Goal: Transaction & Acquisition: Download file/media

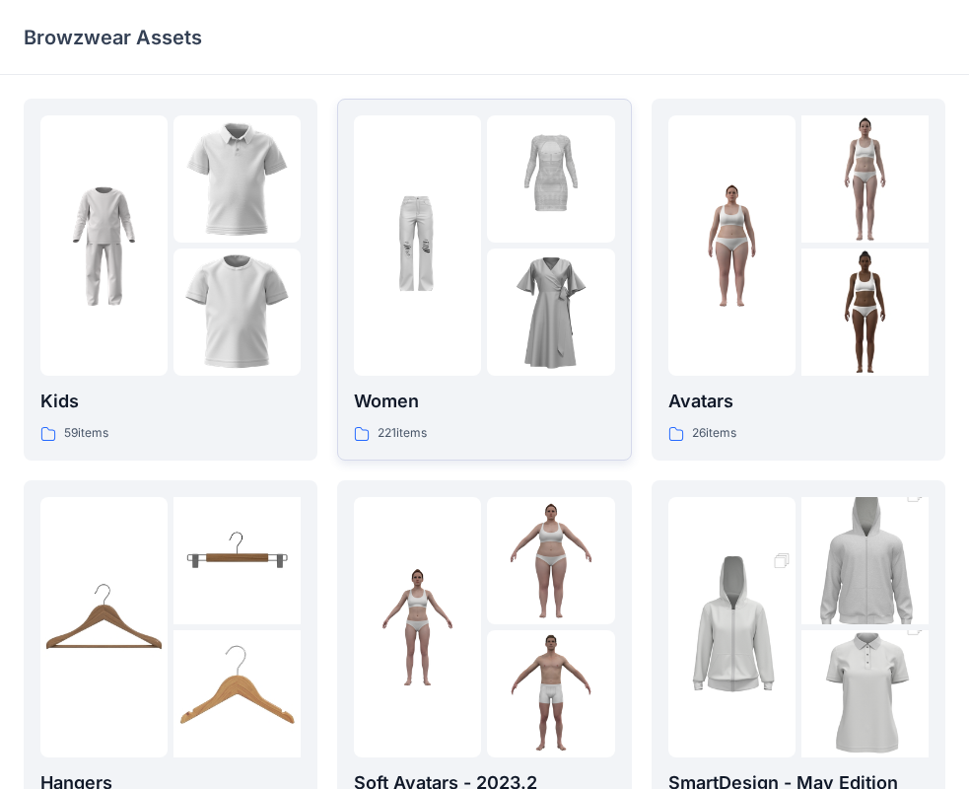
click at [476, 413] on p "Women" at bounding box center [484, 401] width 260 height 28
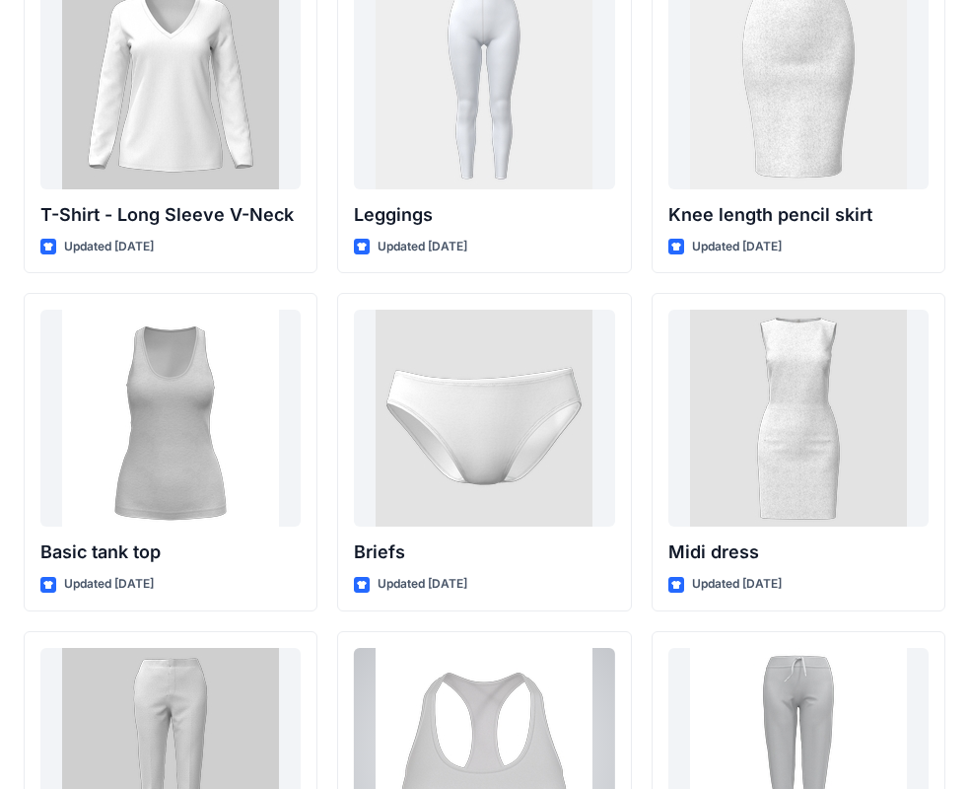
scroll to position [15991, 0]
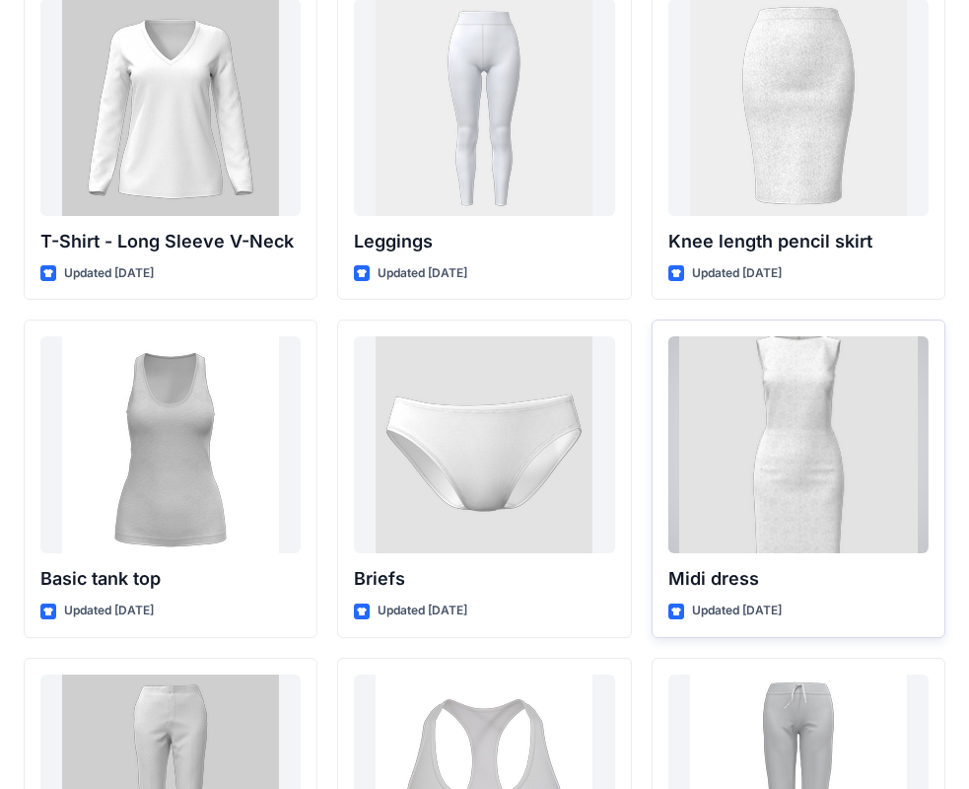
click at [833, 427] on div at bounding box center [799, 444] width 260 height 217
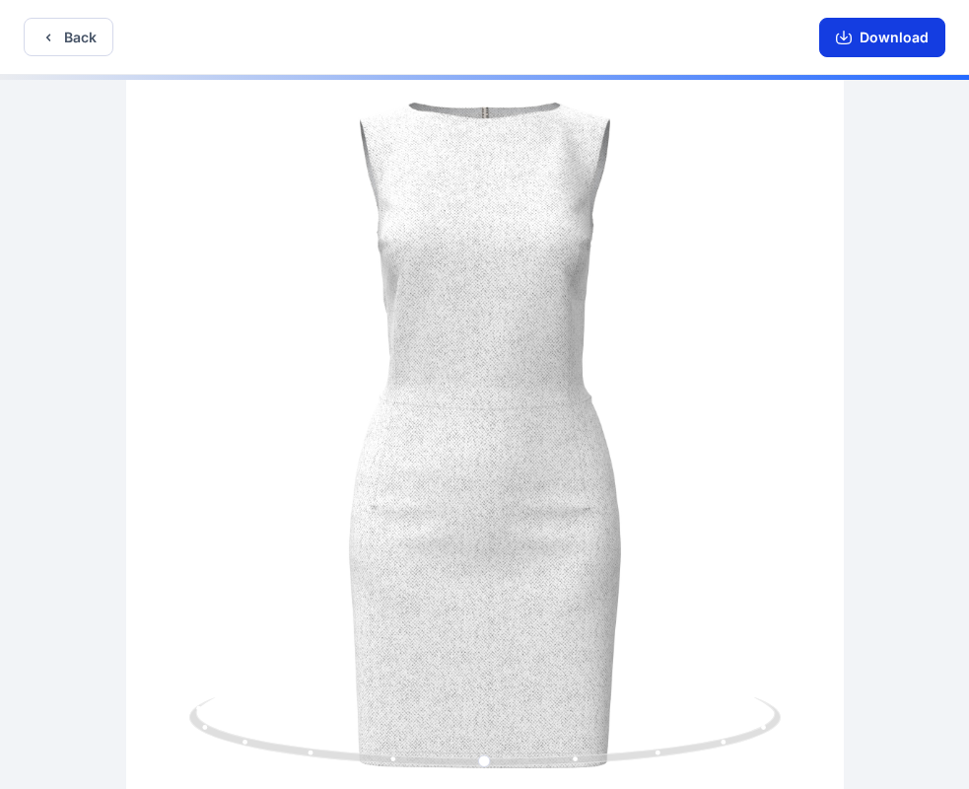
click at [874, 48] on button "Download" at bounding box center [882, 37] width 126 height 39
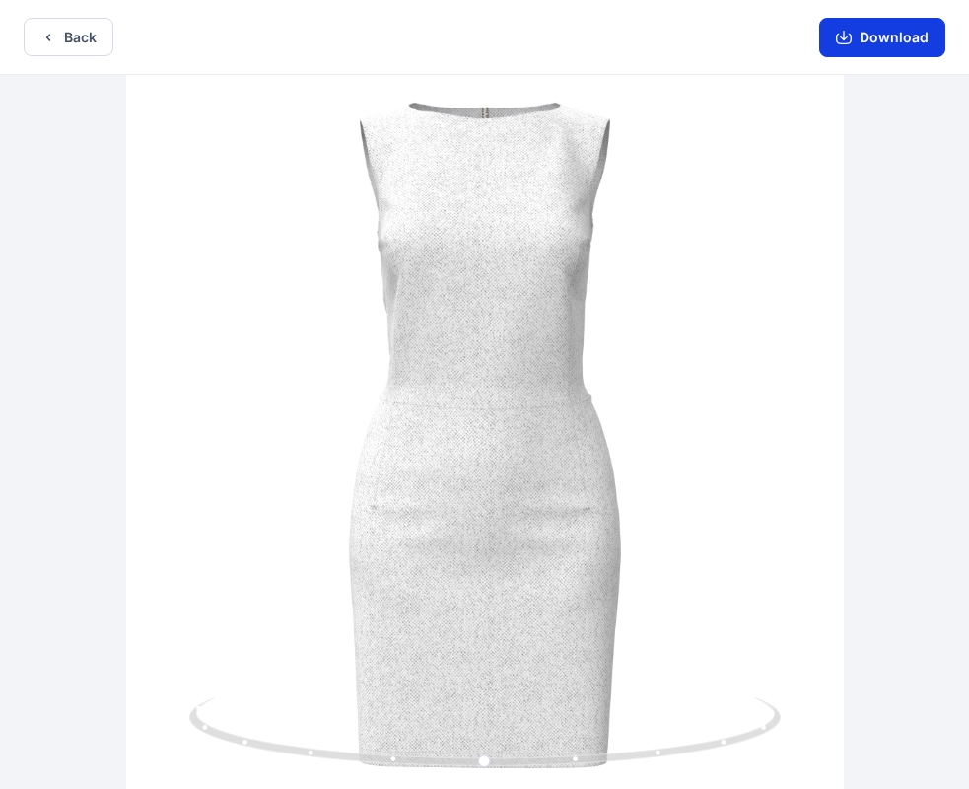
click at [884, 35] on button "Download" at bounding box center [882, 37] width 126 height 39
click at [882, 34] on button "Download" at bounding box center [882, 37] width 126 height 39
click at [46, 39] on icon "button" at bounding box center [48, 38] width 16 height 16
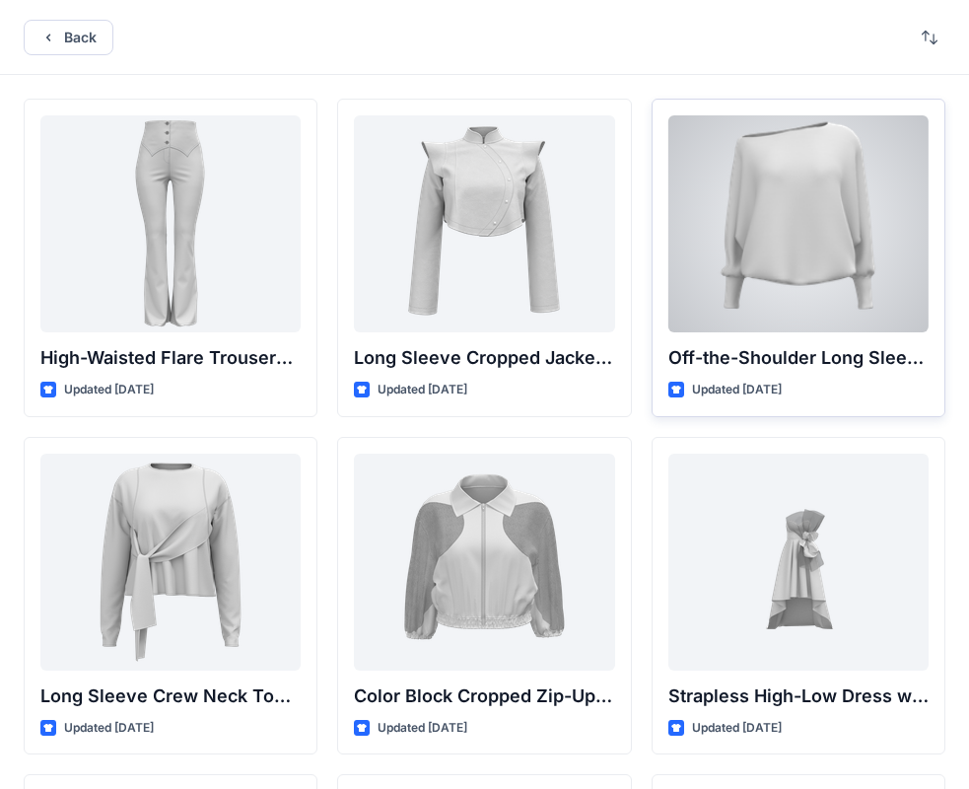
click at [736, 195] on div at bounding box center [799, 223] width 260 height 217
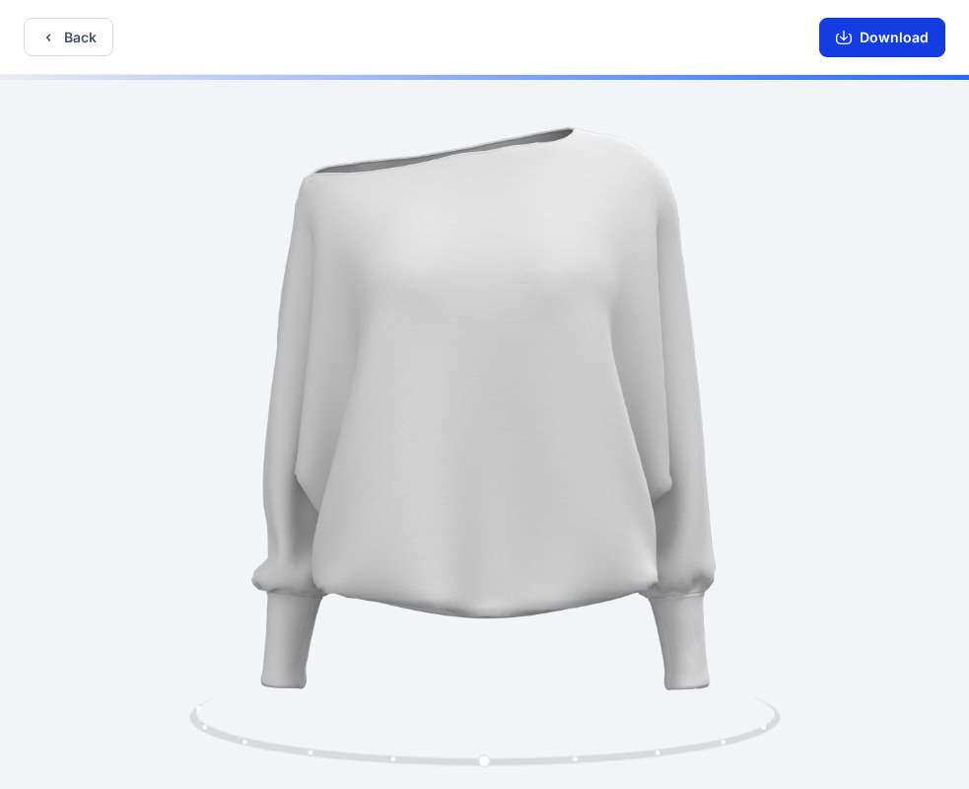
click at [884, 33] on button "Download" at bounding box center [882, 37] width 126 height 39
